Goal: Browse casually: Explore the website without a specific task or goal

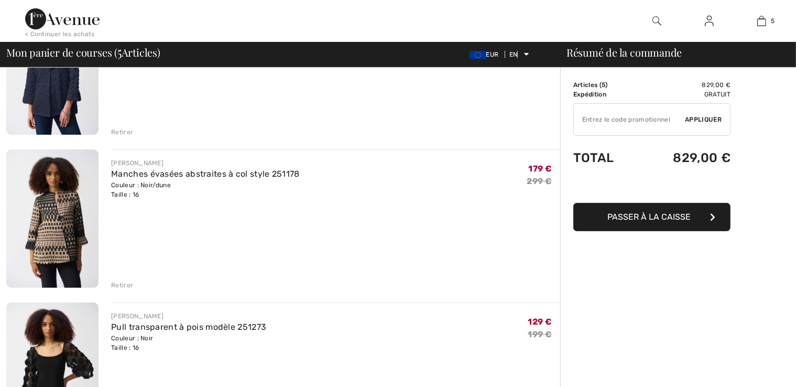
scroll to position [314, 0]
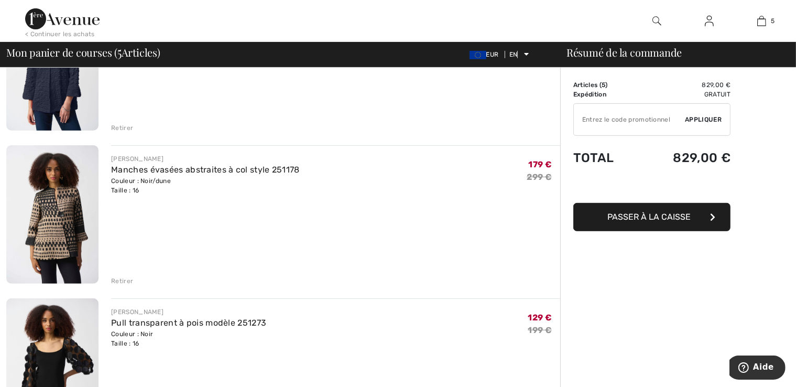
click at [61, 227] on img at bounding box center [52, 214] width 92 height 138
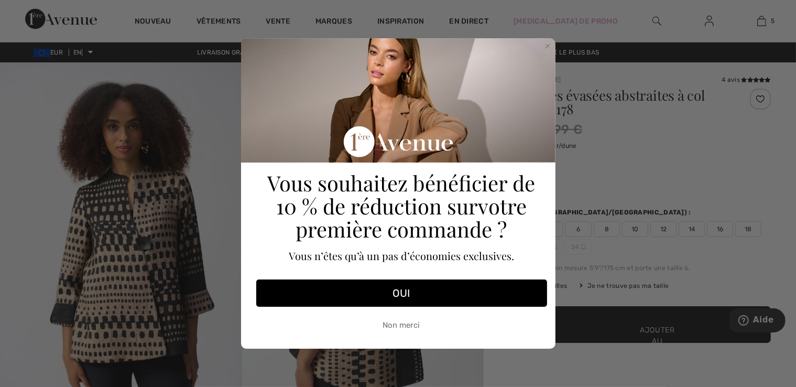
click at [178, 193] on div "Close dialog Vous souhaitez bénéficier de 10 % de réduction sur votre première …" at bounding box center [398, 193] width 796 height 387
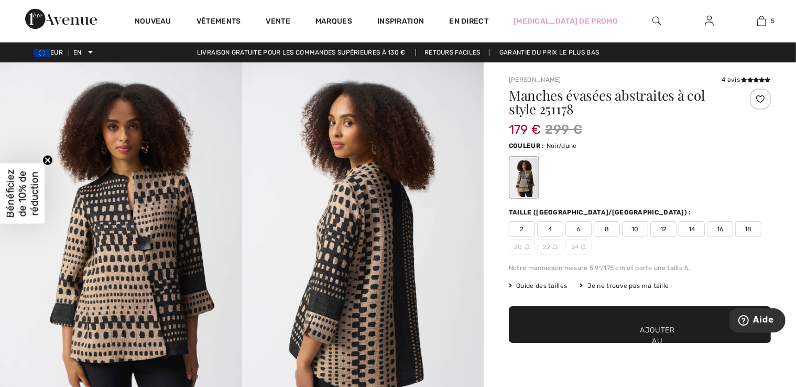
click at [171, 251] on img at bounding box center [121, 243] width 242 height 362
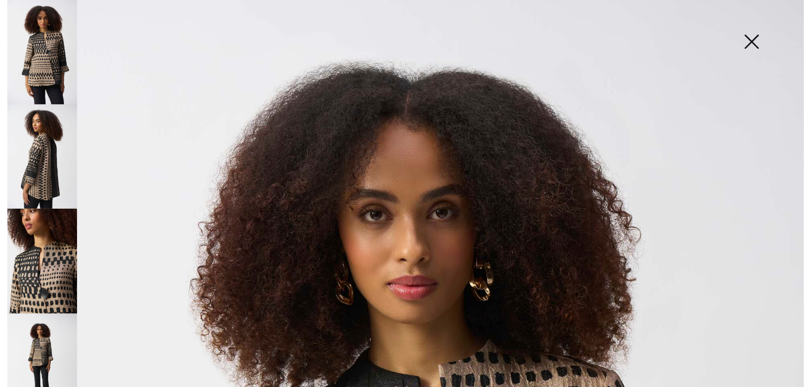
click at [70, 250] on img at bounding box center [42, 260] width 70 height 104
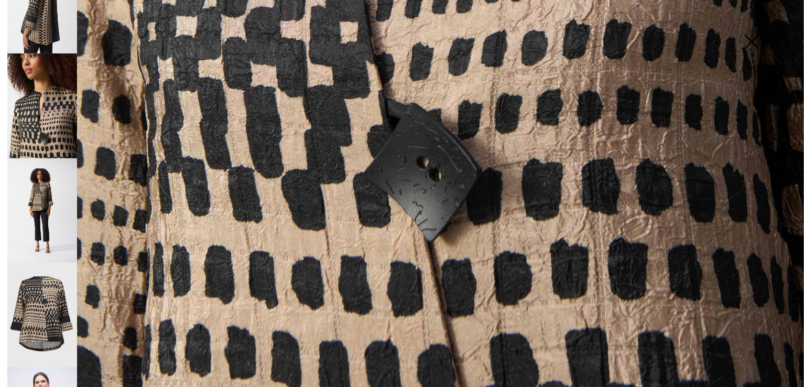
scroll to position [157, 0]
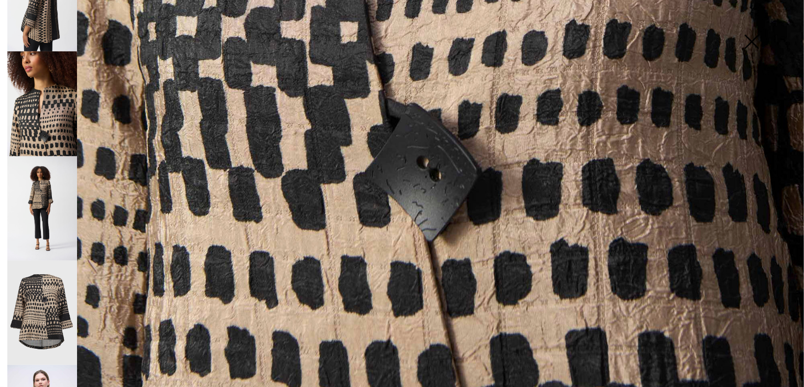
click at [32, 306] on img at bounding box center [42, 312] width 70 height 105
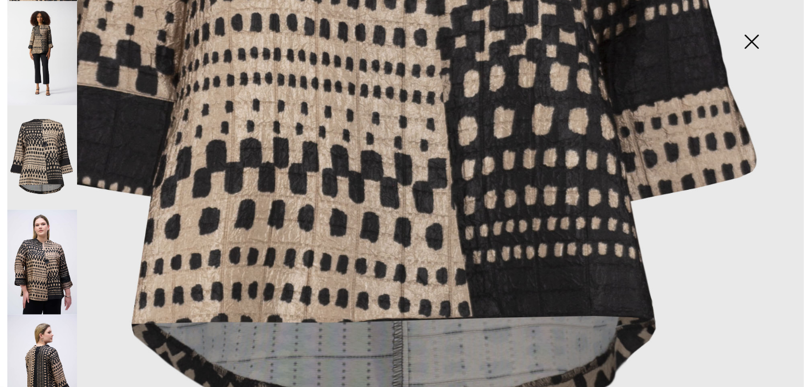
scroll to position [317, 0]
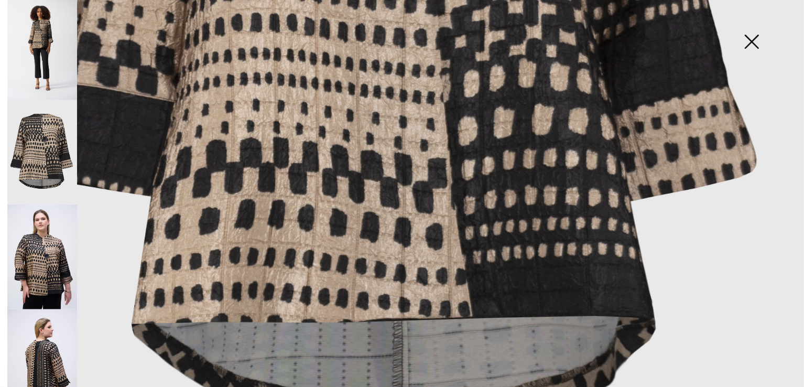
click at [60, 260] on img at bounding box center [42, 256] width 70 height 105
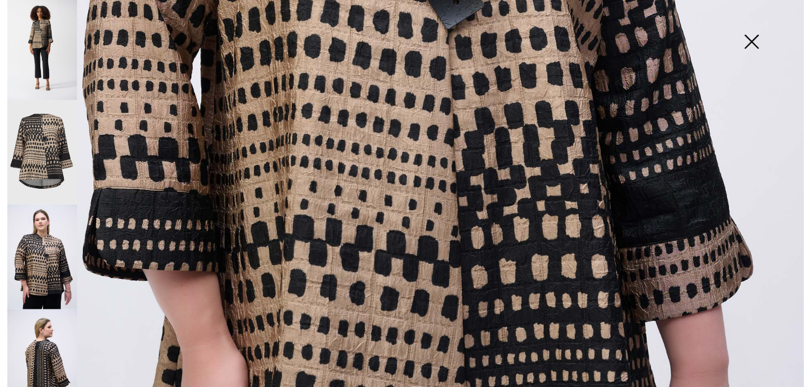
click at [42, 347] on img at bounding box center [42, 361] width 70 height 105
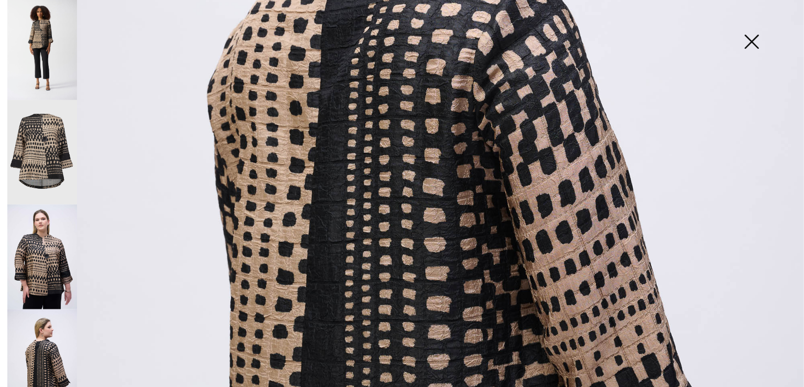
scroll to position [387, 0]
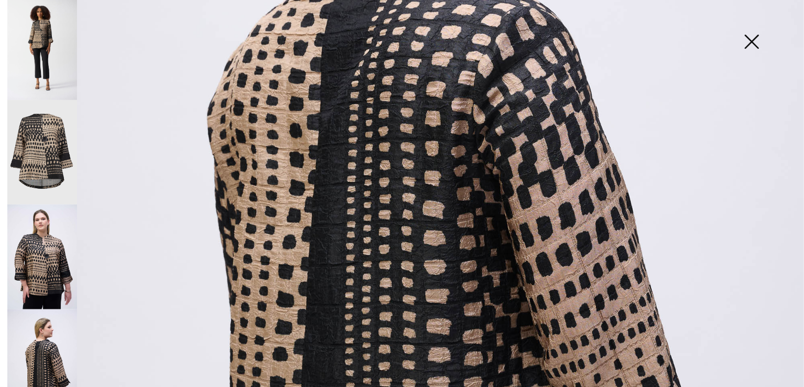
click at [37, 241] on img at bounding box center [42, 256] width 70 height 105
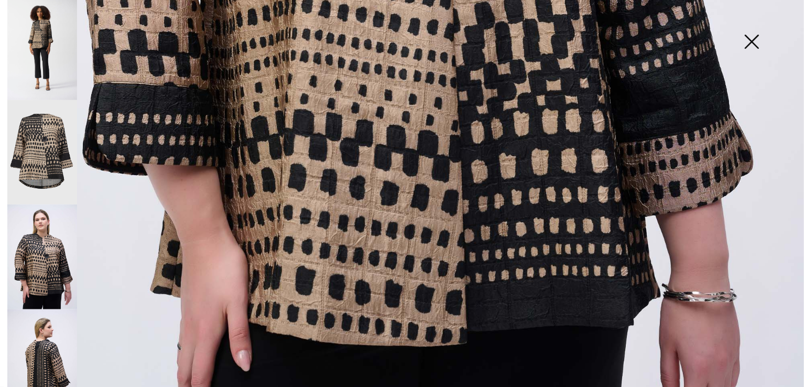
scroll to position [701, 0]
click at [51, 331] on img at bounding box center [42, 361] width 70 height 105
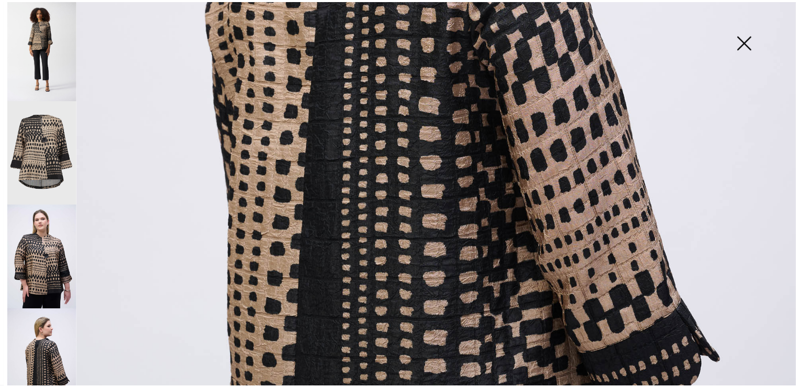
scroll to position [229, 0]
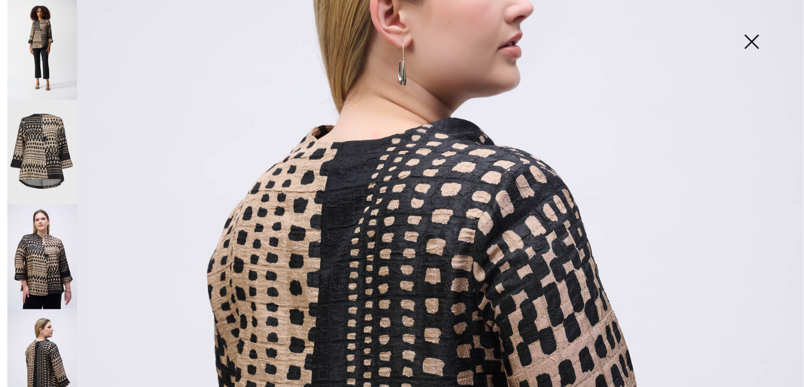
click at [756, 43] on img at bounding box center [751, 43] width 52 height 54
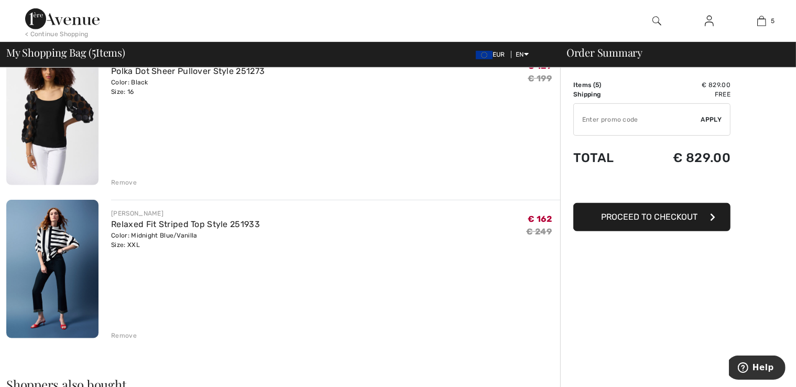
scroll to position [629, 0]
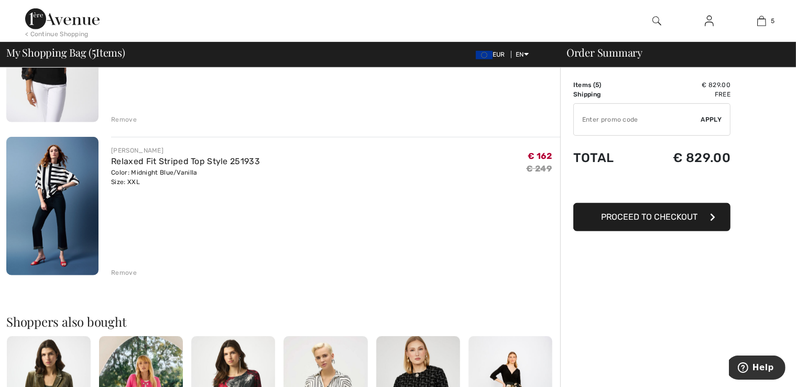
click at [46, 183] on img at bounding box center [52, 206] width 92 height 138
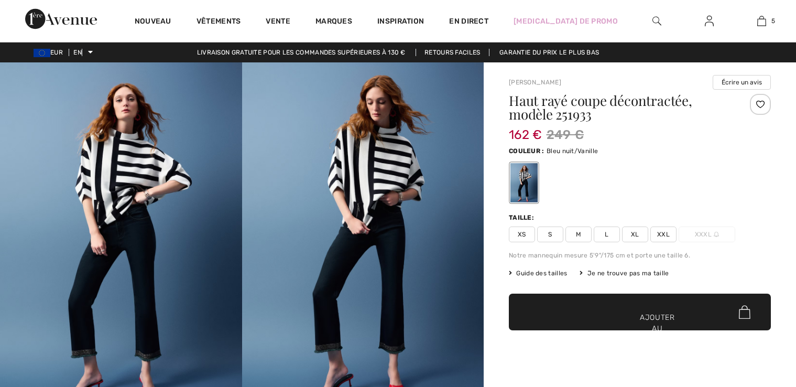
click at [118, 177] on img at bounding box center [121, 243] width 242 height 362
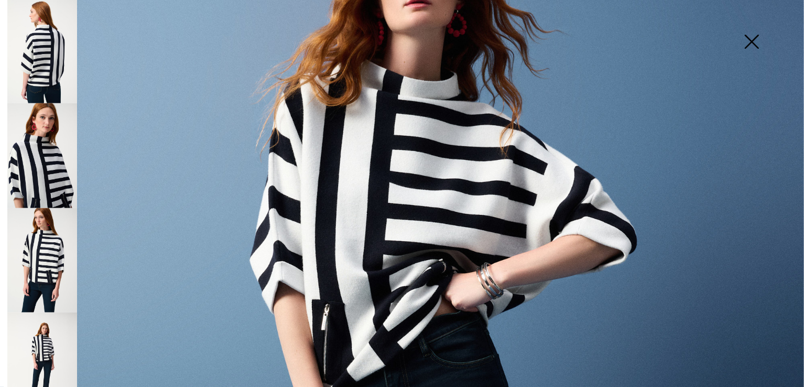
scroll to position [318, 0]
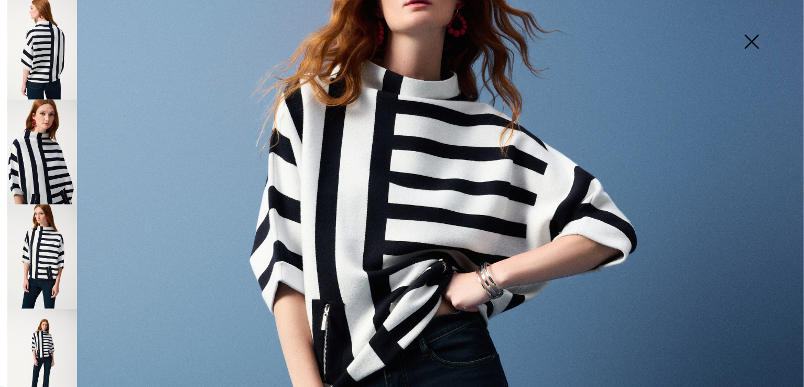
click at [52, 214] on img at bounding box center [42, 256] width 70 height 105
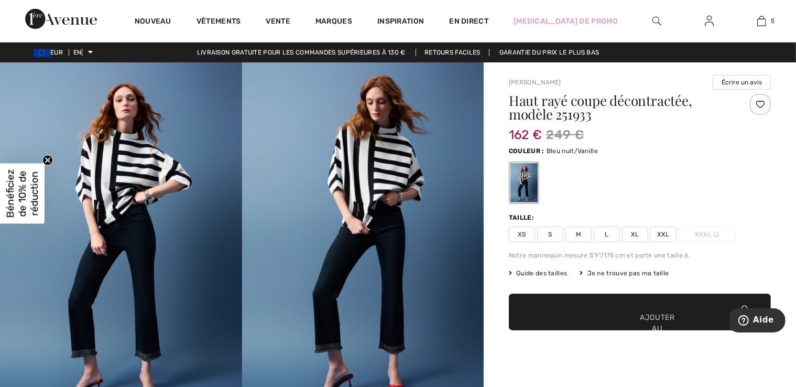
click at [369, 207] on img at bounding box center [363, 243] width 242 height 362
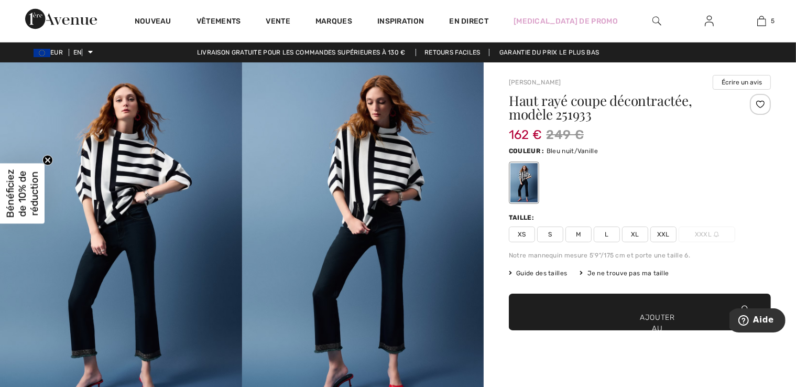
click at [107, 190] on img at bounding box center [121, 243] width 242 height 362
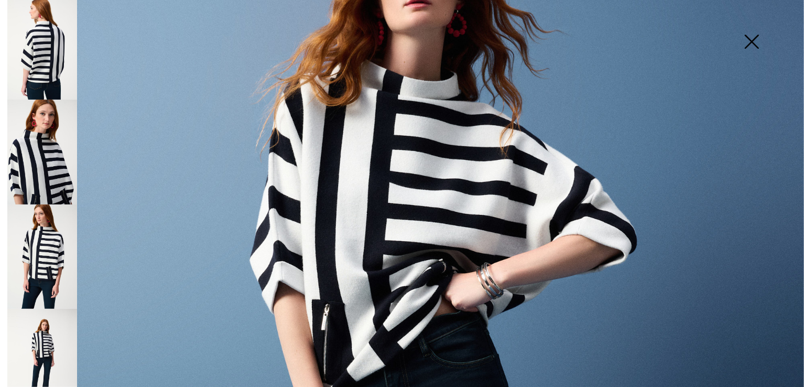
click at [28, 41] on img at bounding box center [42, 47] width 70 height 105
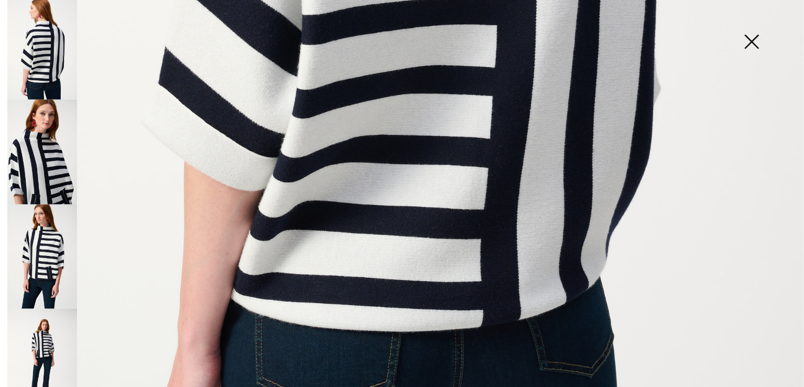
scroll to position [681, 0]
